Goal: Task Accomplishment & Management: Manage account settings

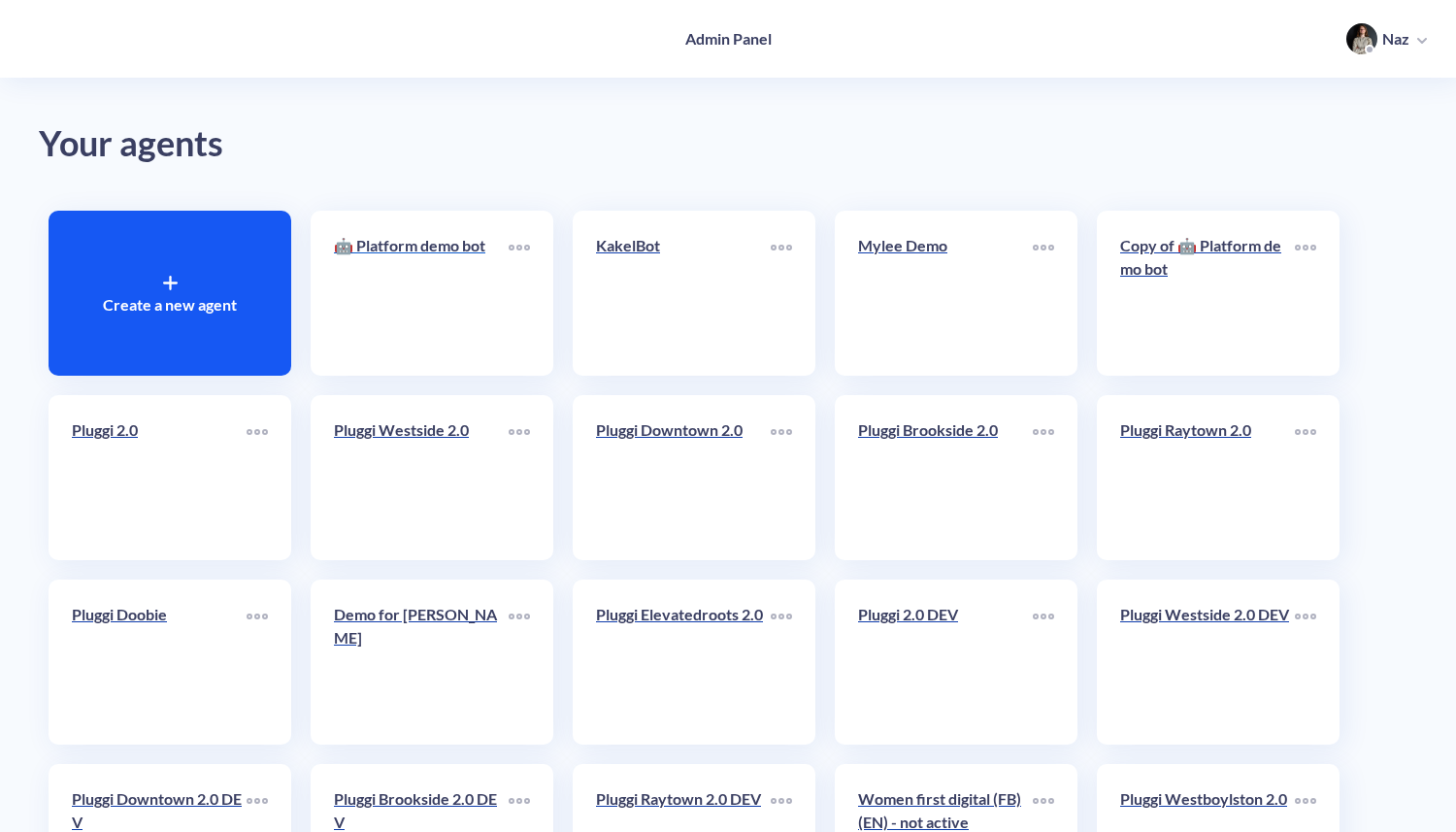
click at [481, 301] on link "🤖 Platform demo bot" at bounding box center [421, 292] width 175 height 118
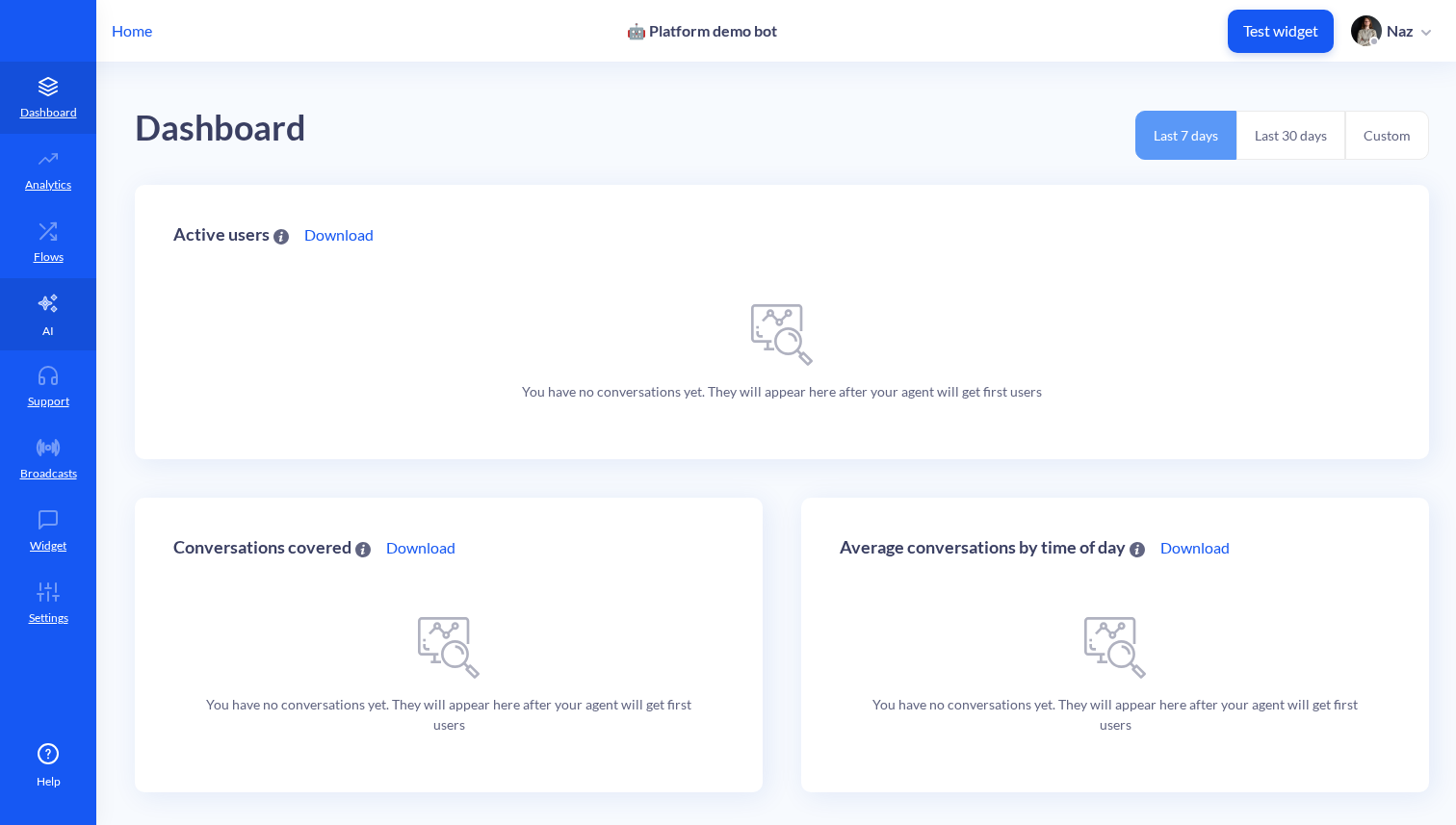
click at [24, 316] on link "AI" at bounding box center [48, 313] width 97 height 72
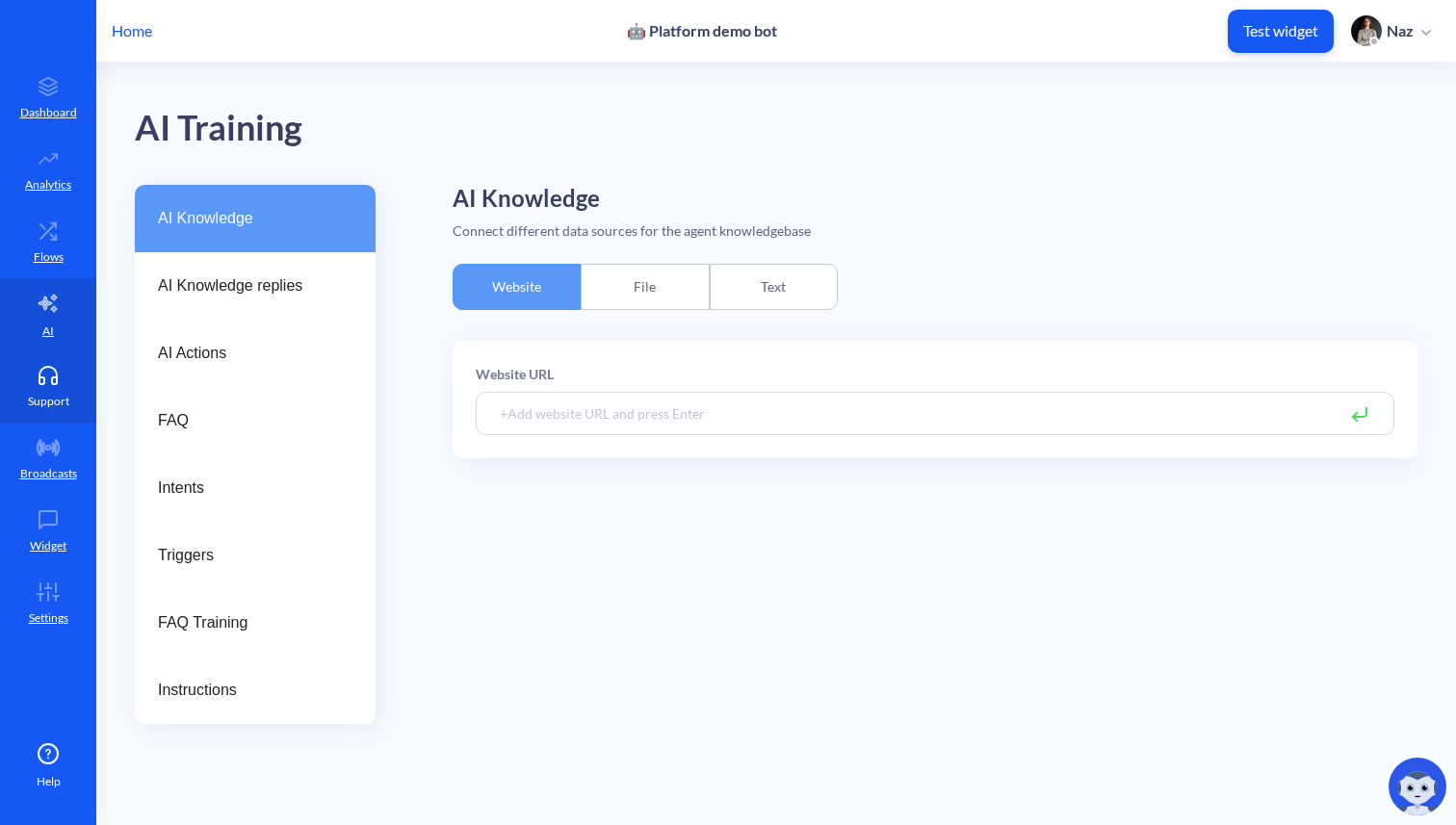
click at [24, 392] on link "Support" at bounding box center [48, 385] width 97 height 72
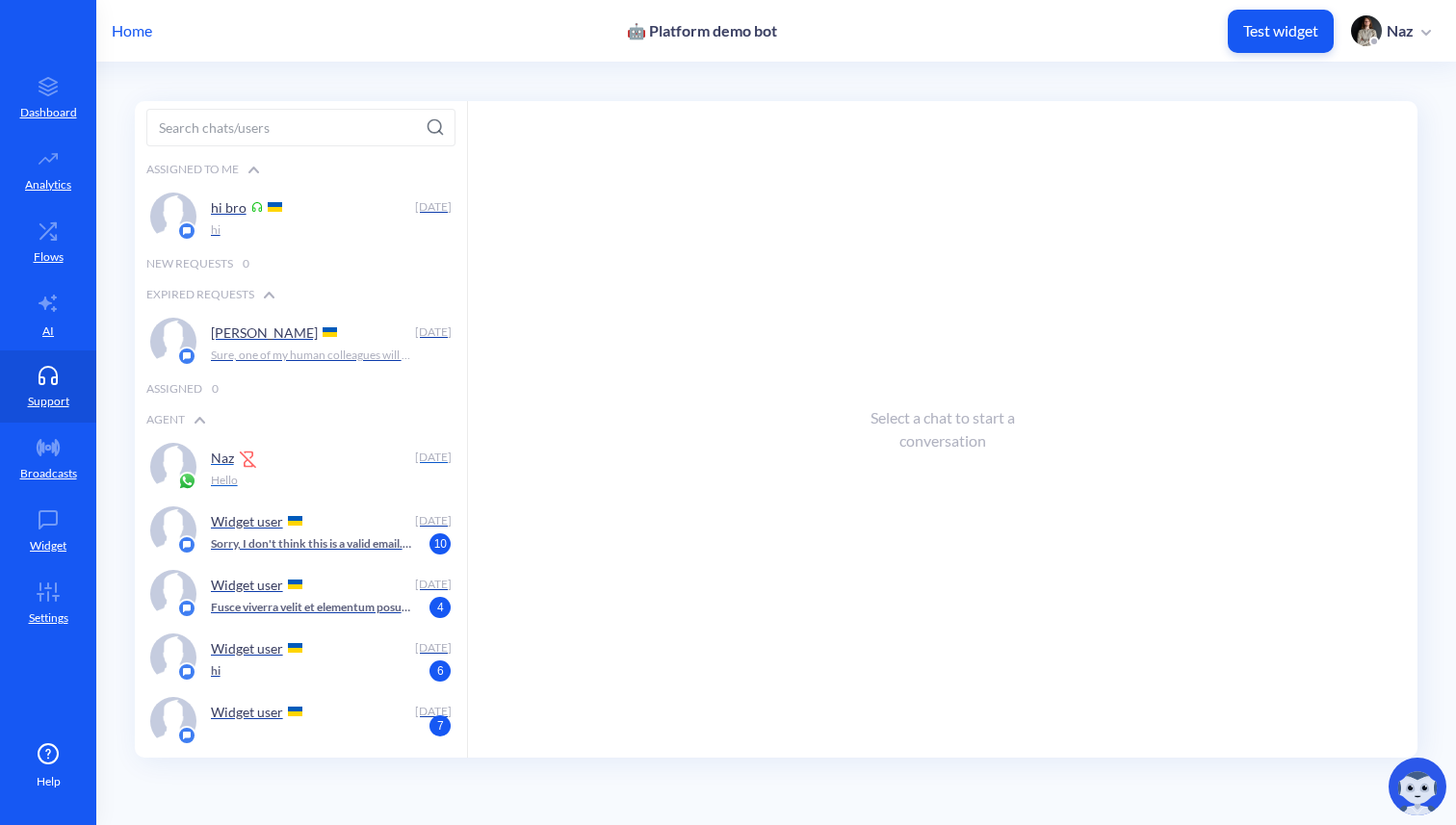
click at [256, 467] on img at bounding box center [248, 459] width 20 height 20
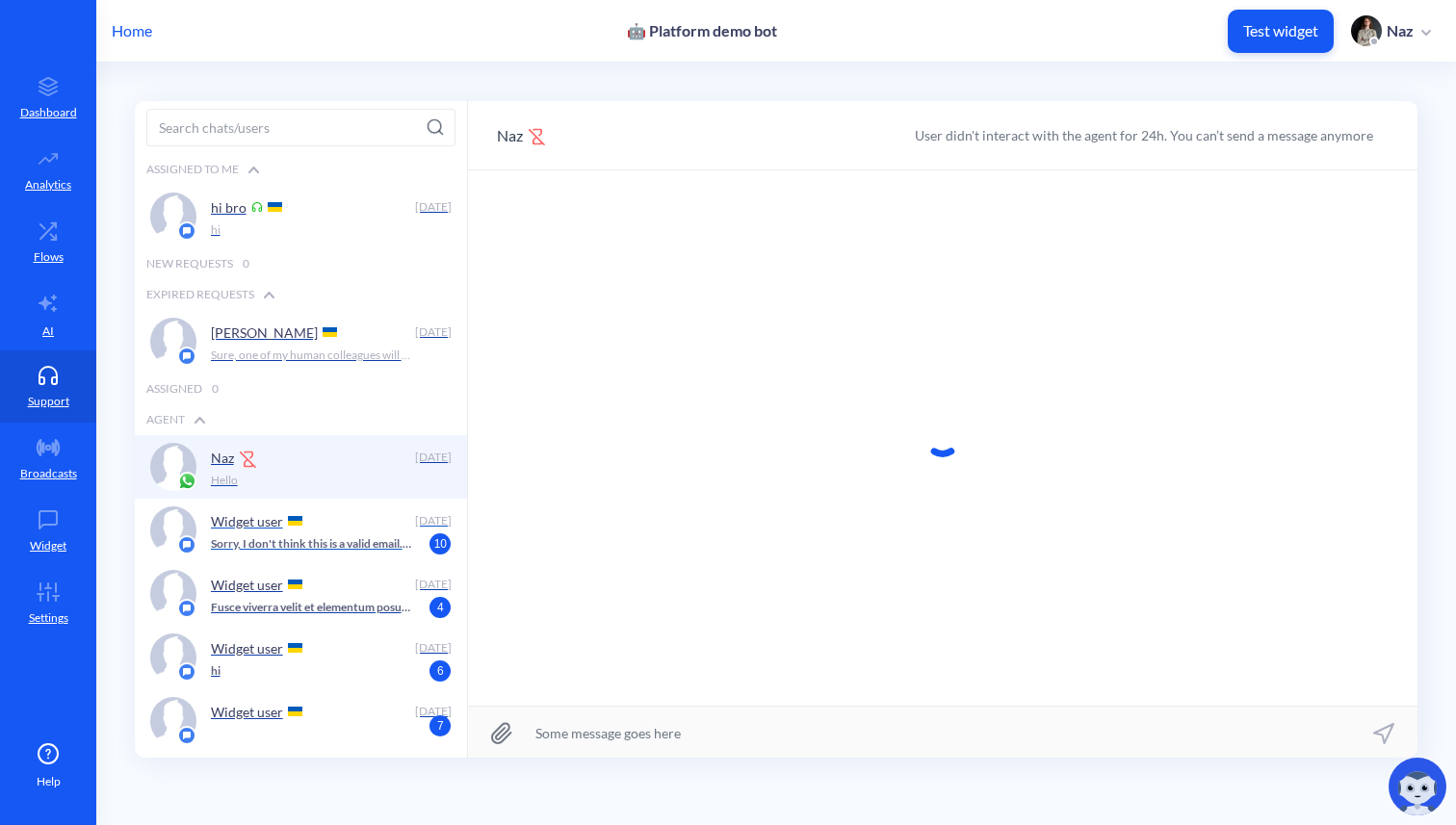
scroll to position [1, 0]
click at [256, 506] on div "Widget user" at bounding box center [310, 519] width 197 height 29
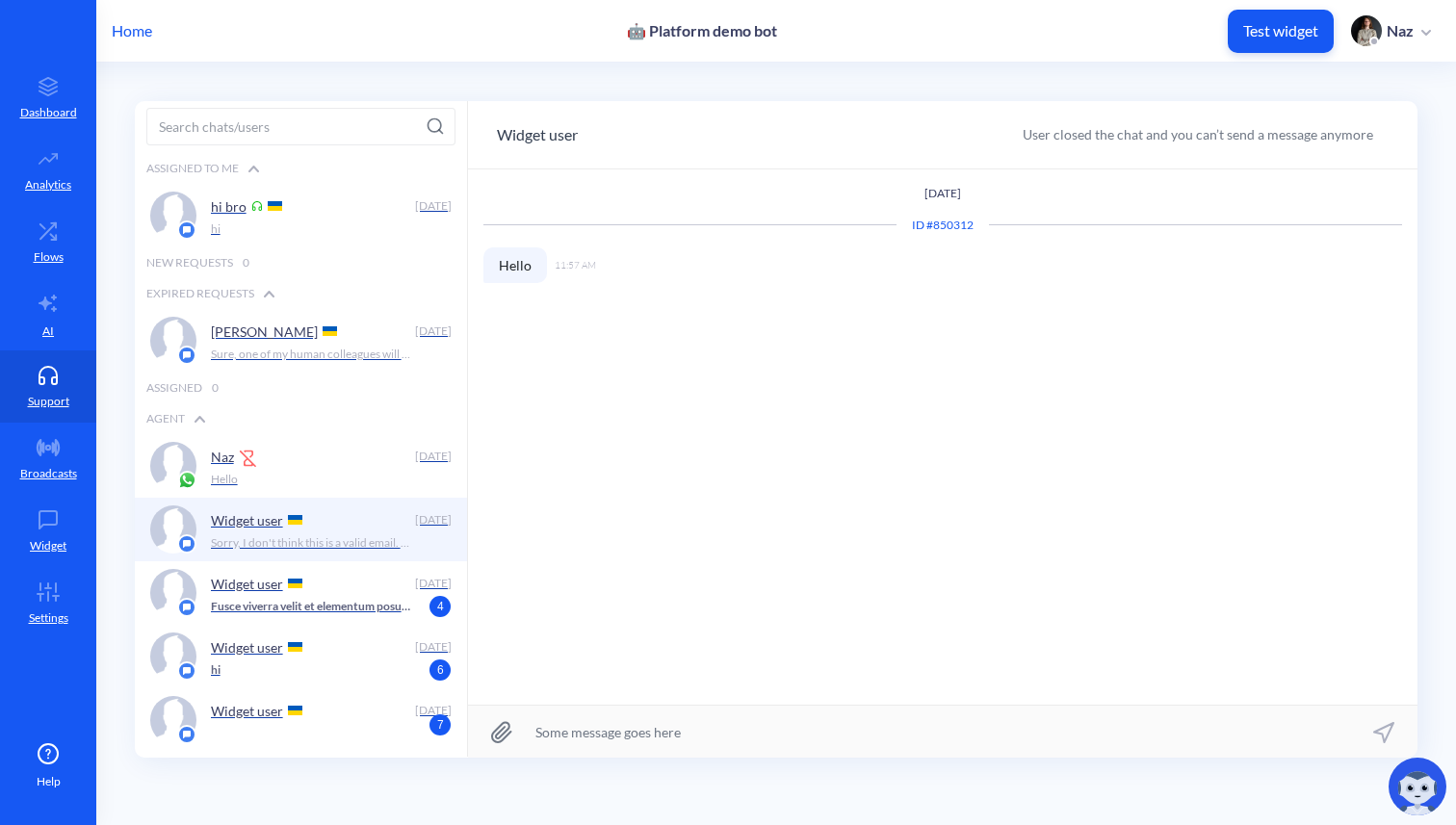
scroll to position [253, 0]
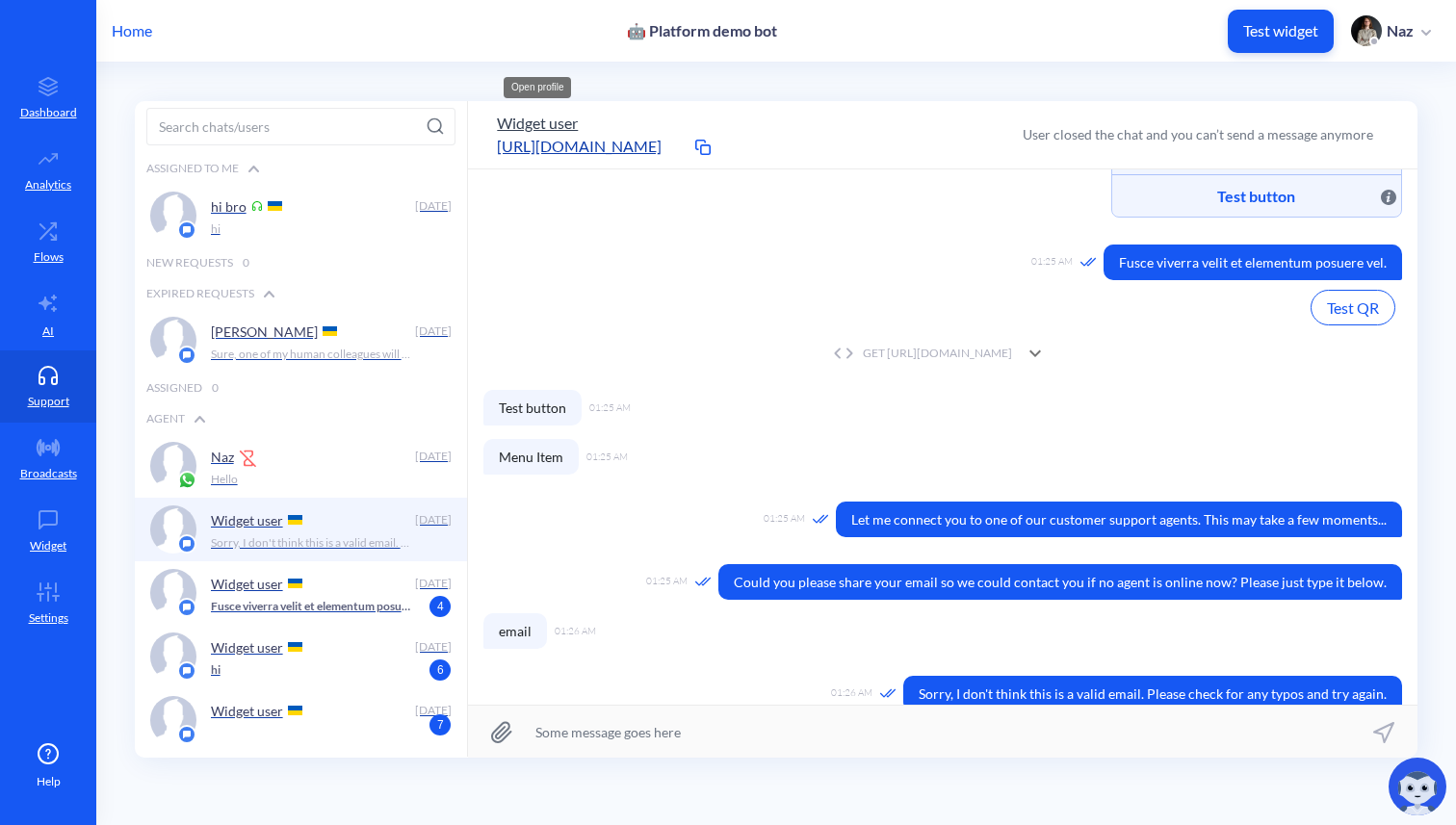
click at [538, 119] on button "Widget user" at bounding box center [537, 122] width 81 height 23
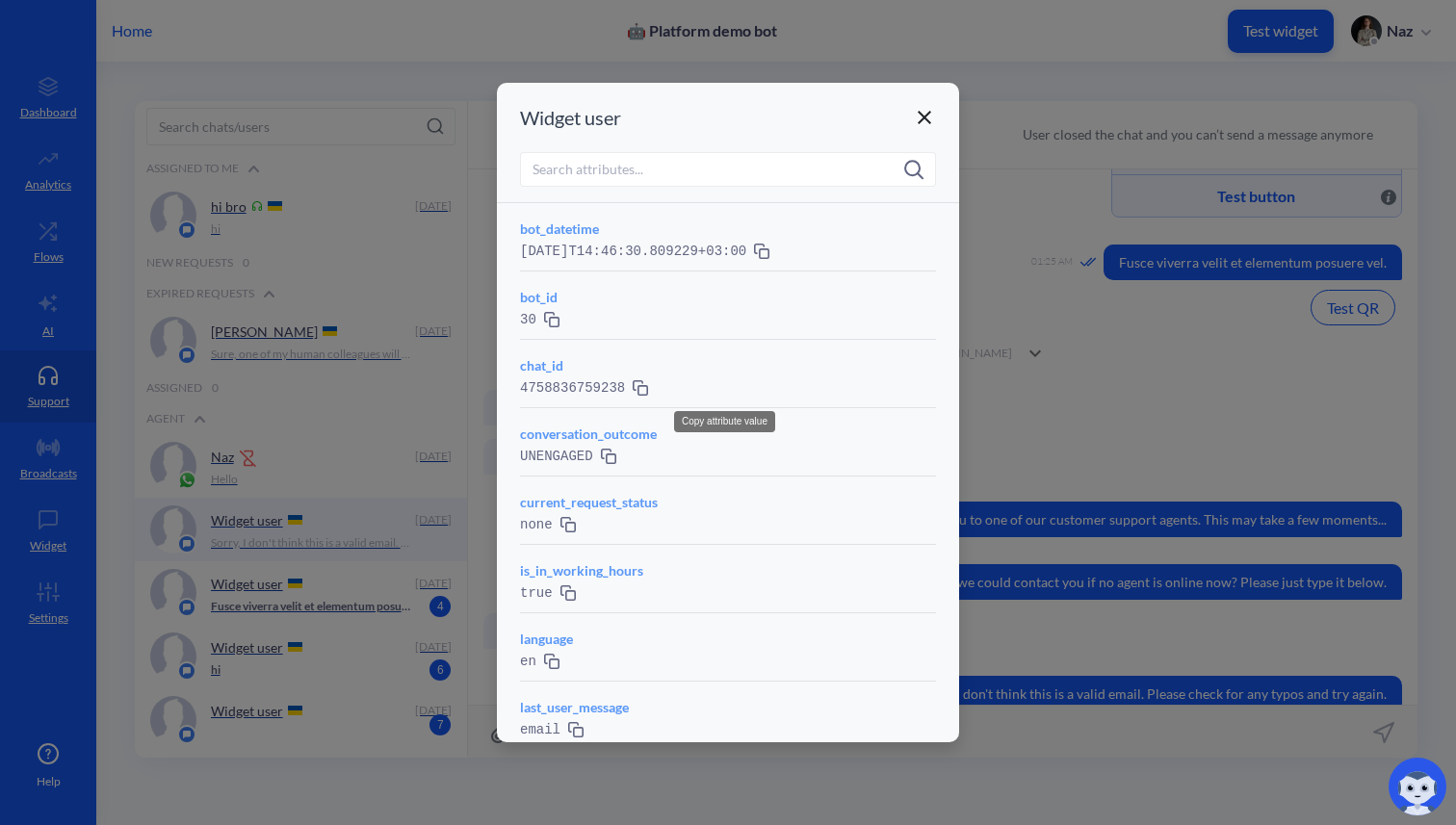
click at [650, 390] on div "4758836759238" at bounding box center [728, 387] width 416 height 24
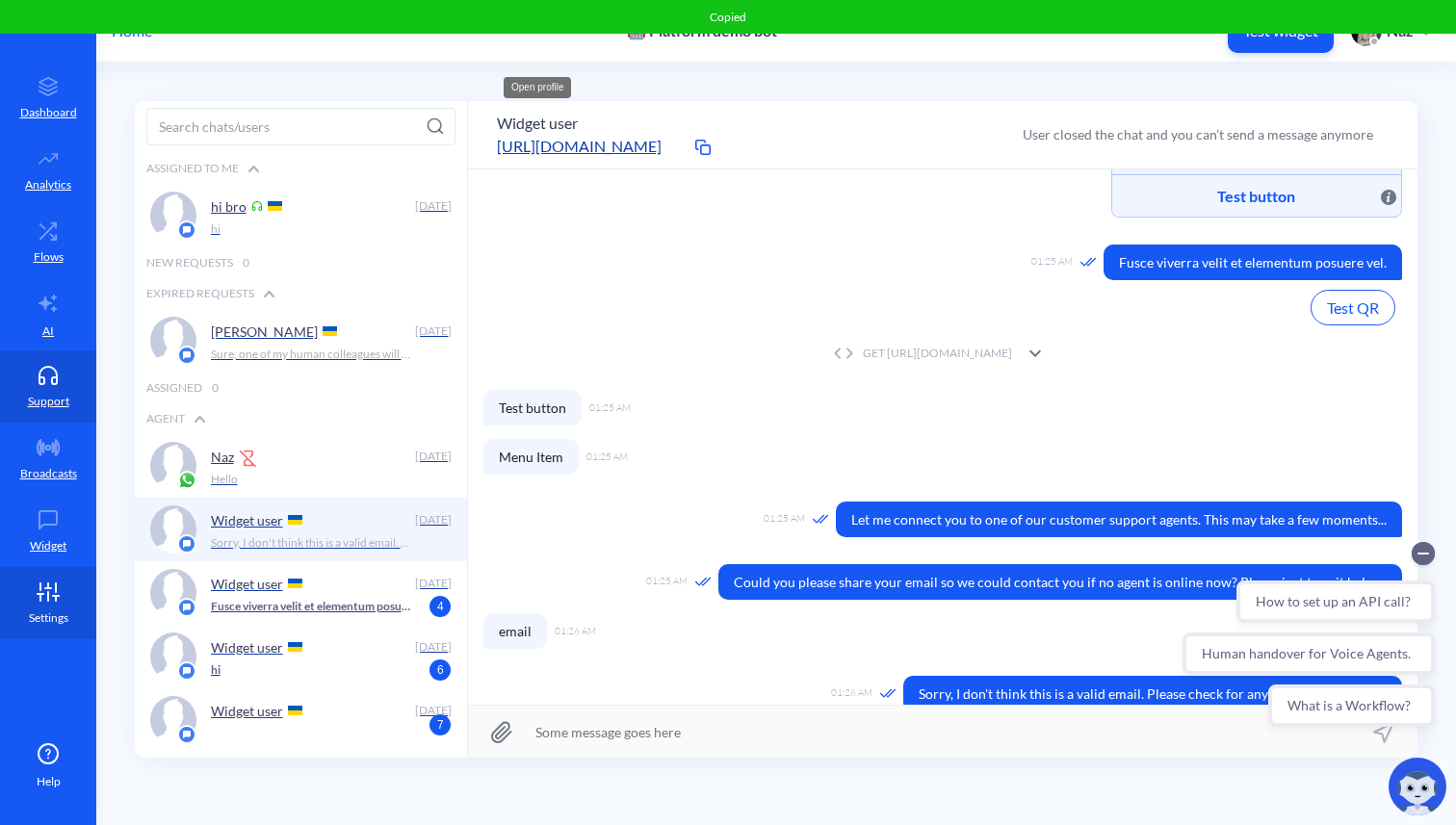
click at [35, 617] on p "Settings" at bounding box center [48, 618] width 39 height 18
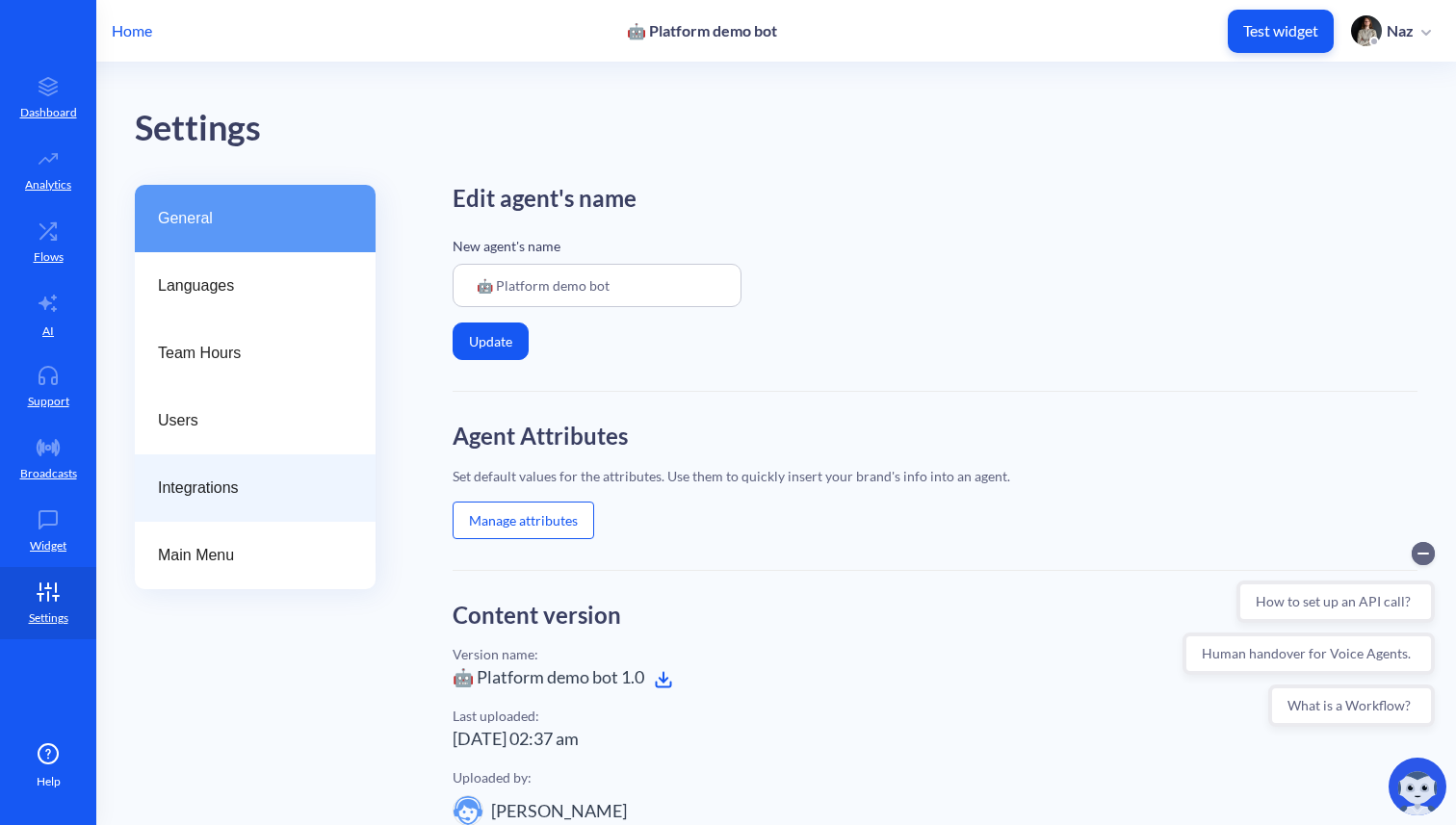
click at [266, 488] on span "Integrations" at bounding box center [247, 487] width 179 height 23
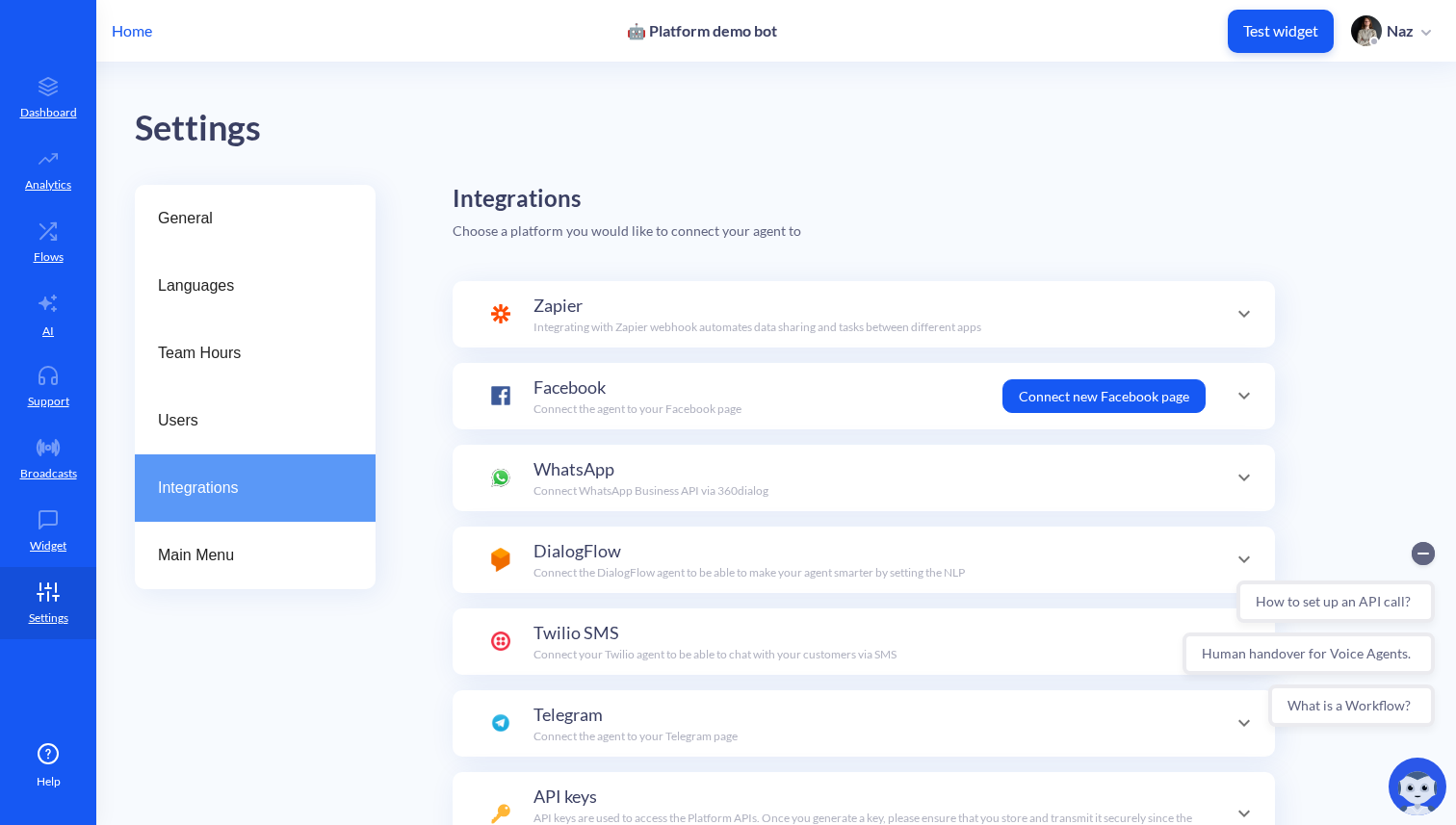
scroll to position [127, 0]
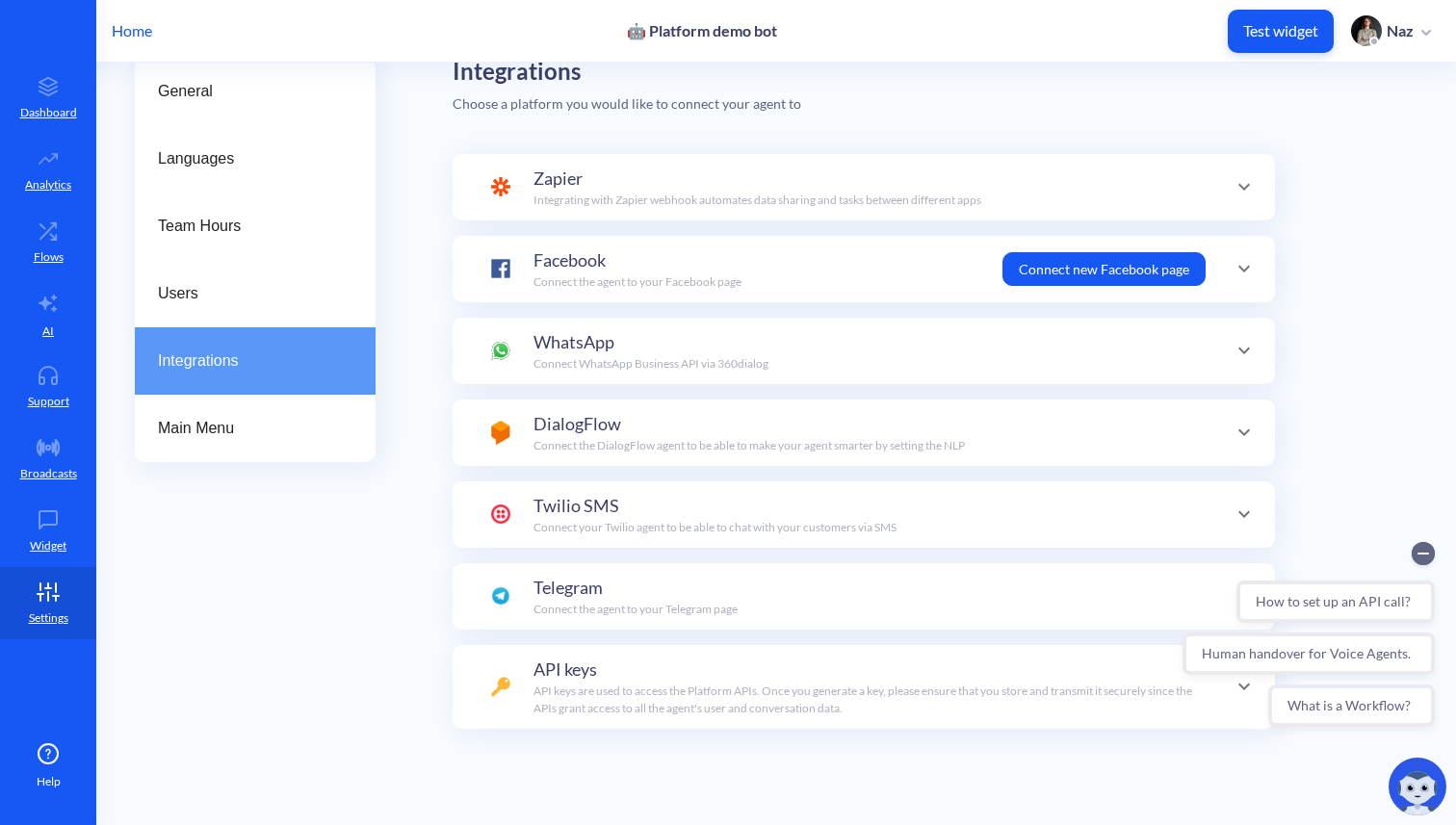
click at [514, 733] on div "Integrations Choose a platform you would like to connect your agent to Zapier I…" at bounding box center [935, 442] width 965 height 767
click at [520, 714] on div "API keys API keys are used to access the Platform APIs. Once you generate a key…" at bounding box center [864, 687] width 745 height 61
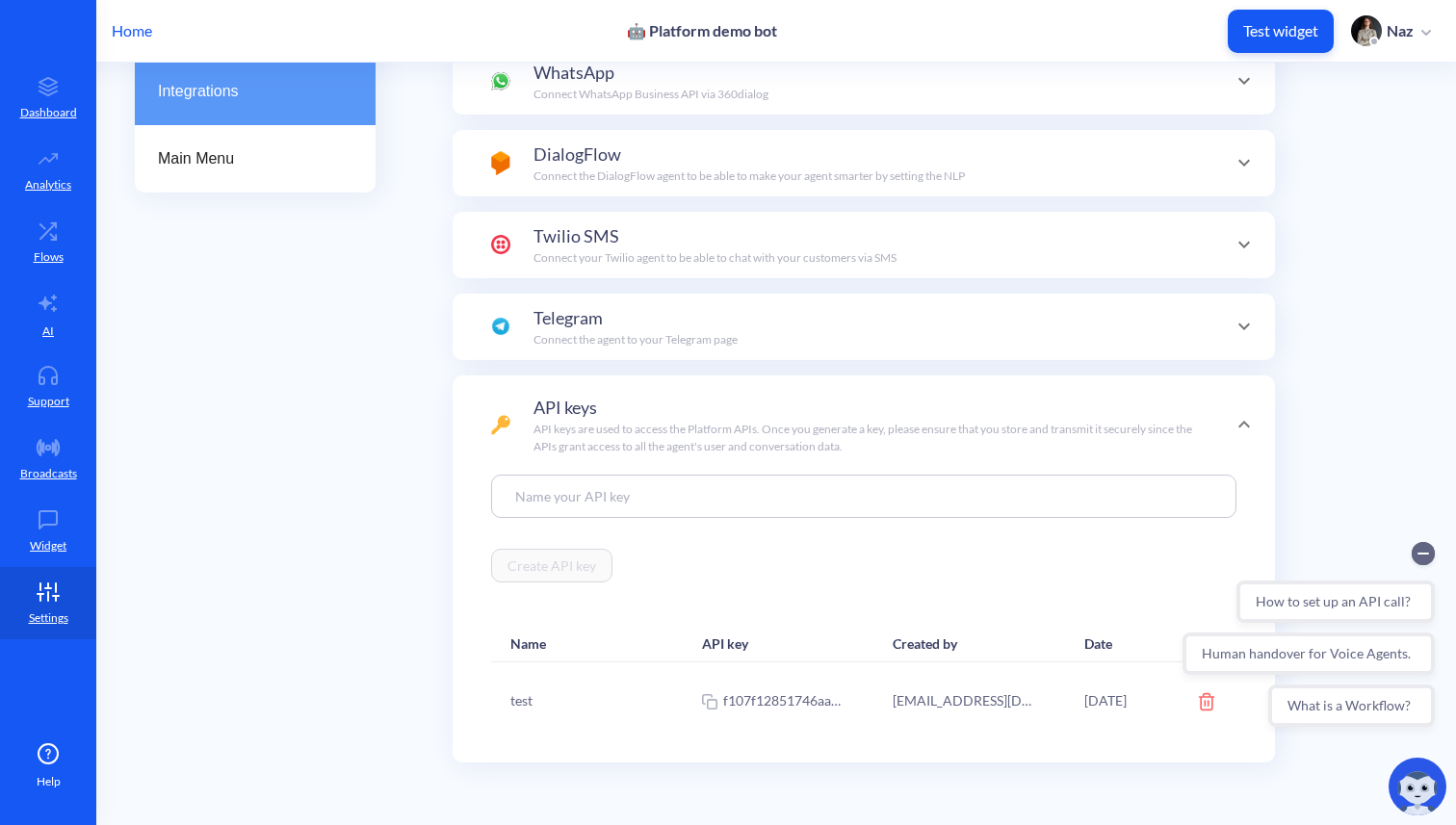
scroll to position [403, 0]
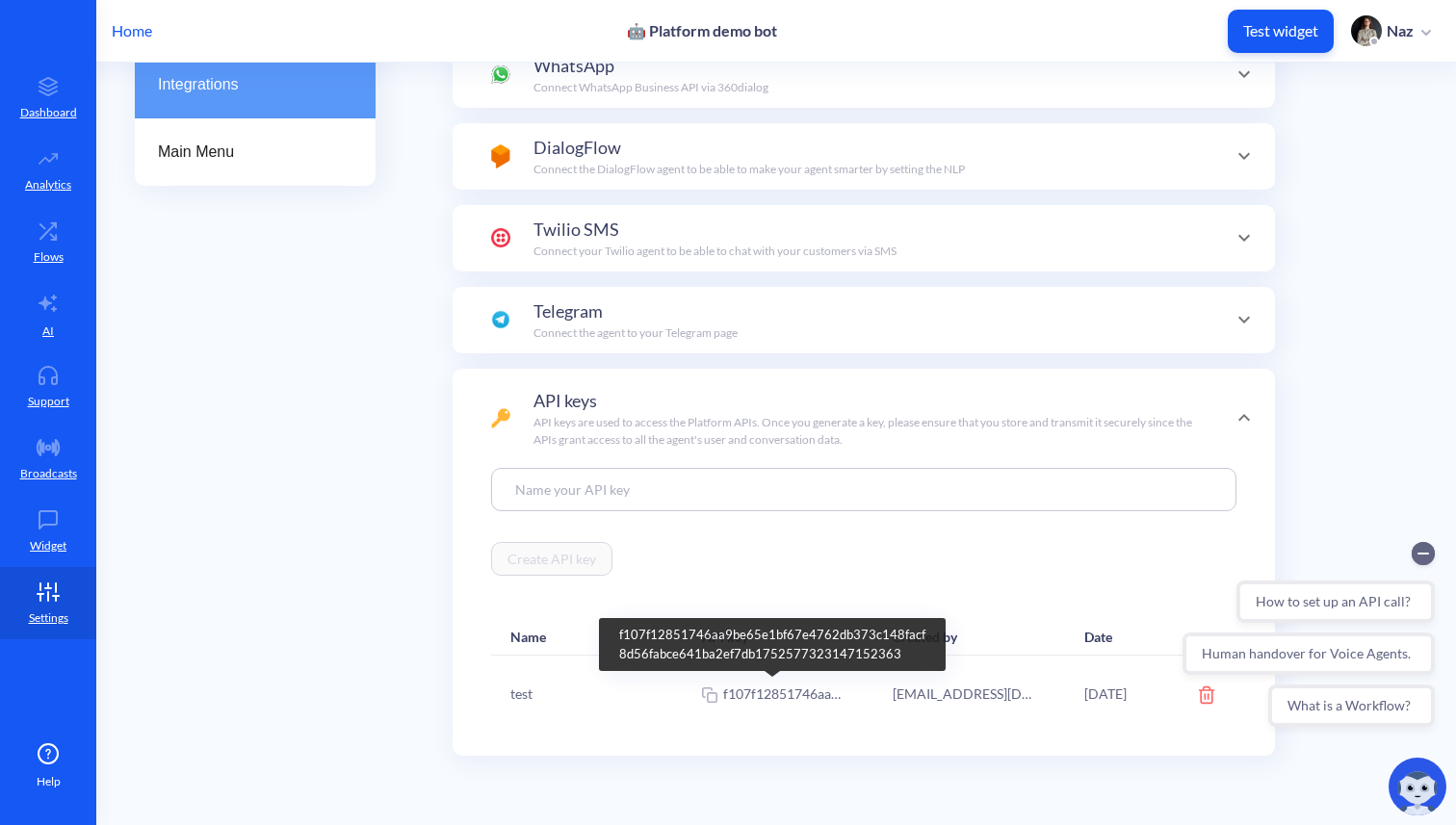
click at [702, 695] on icon at bounding box center [706, 692] width 9 height 9
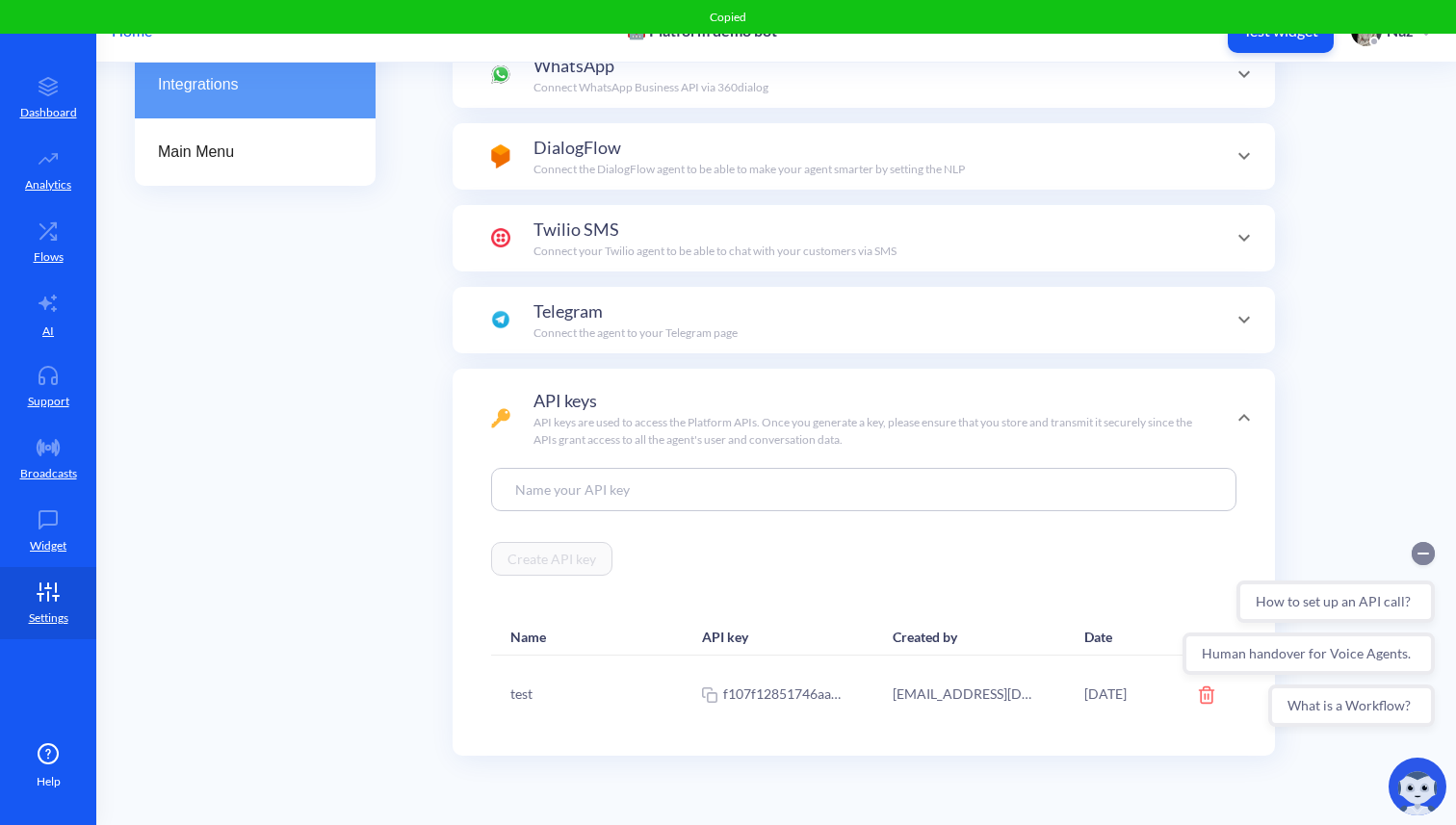
click at [1430, 547] on circle "Collapse conversation starters" at bounding box center [1422, 553] width 23 height 23
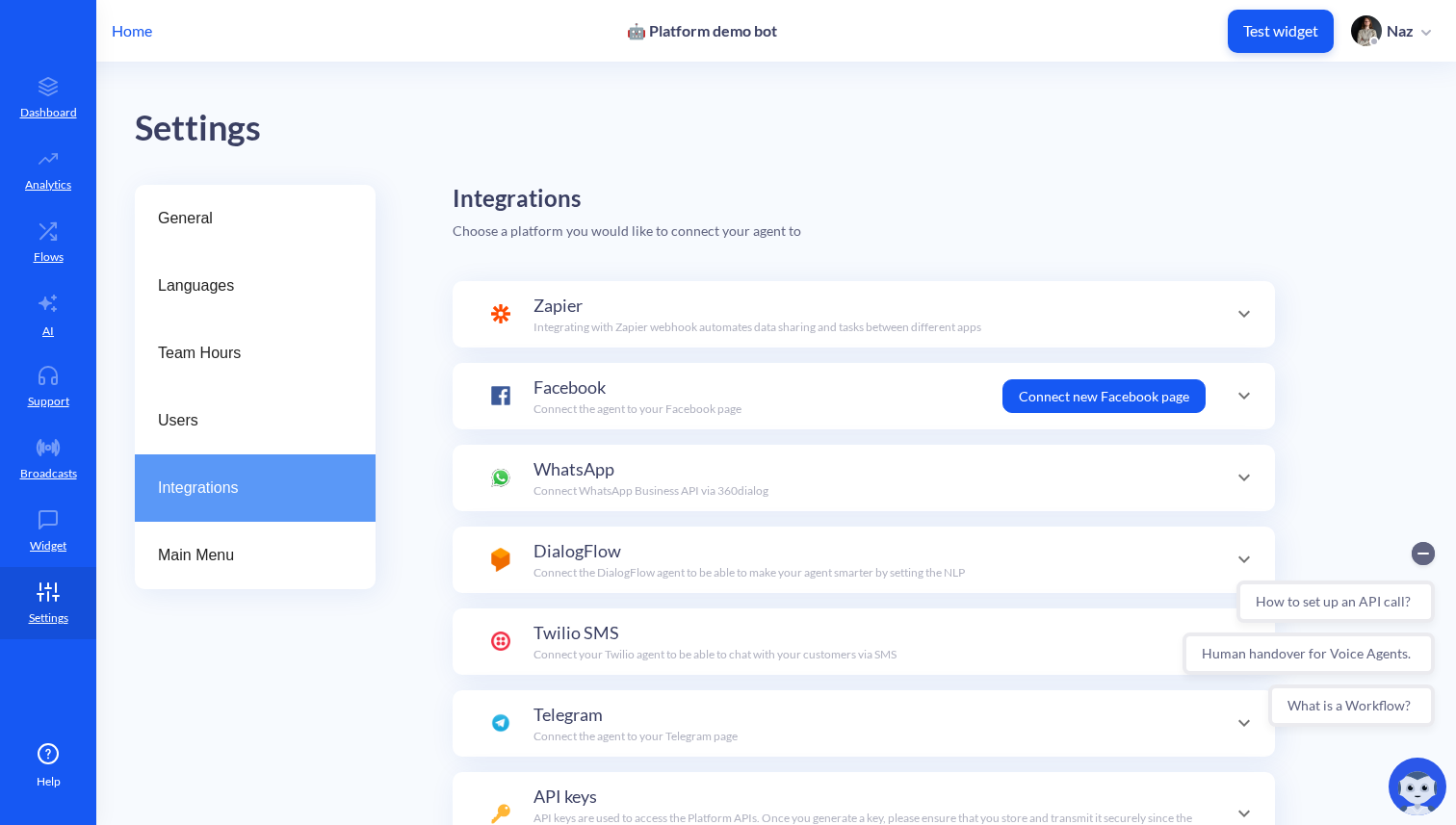
scroll to position [187, 0]
